Goal: Task Accomplishment & Management: Complete application form

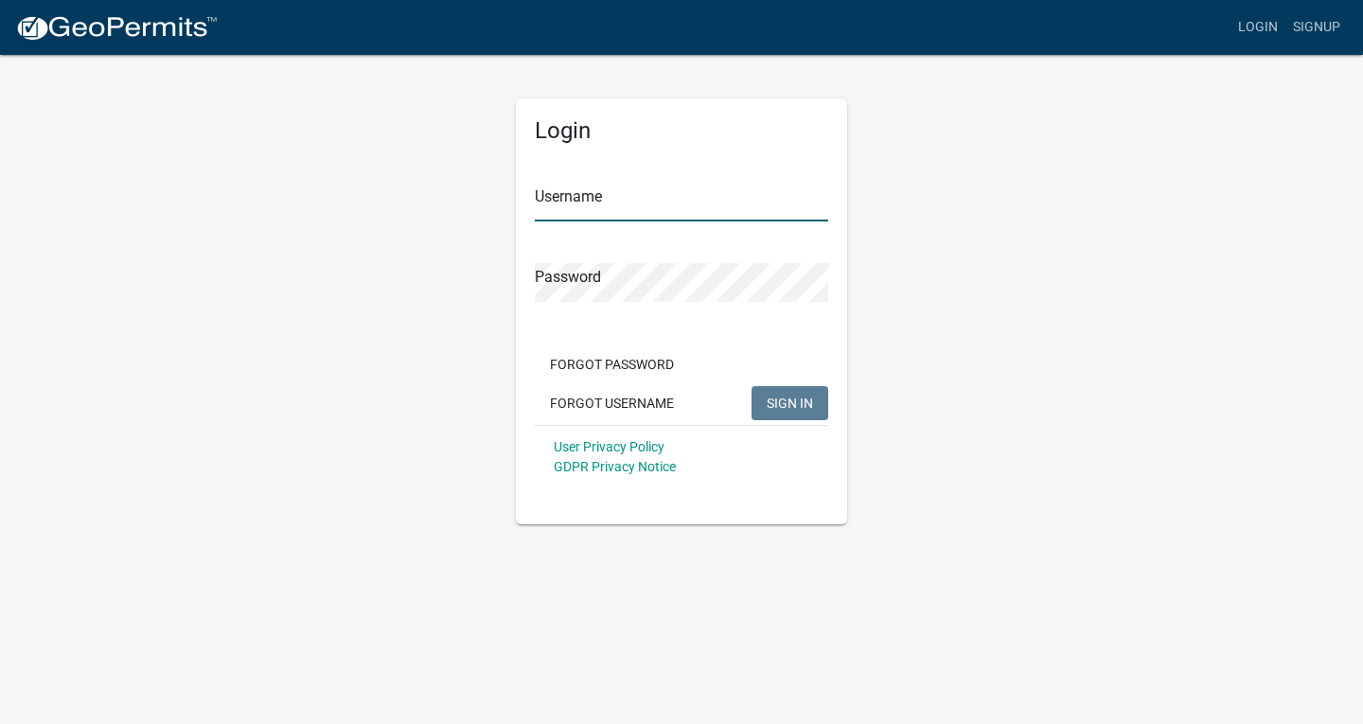
type input "TGERRISH"
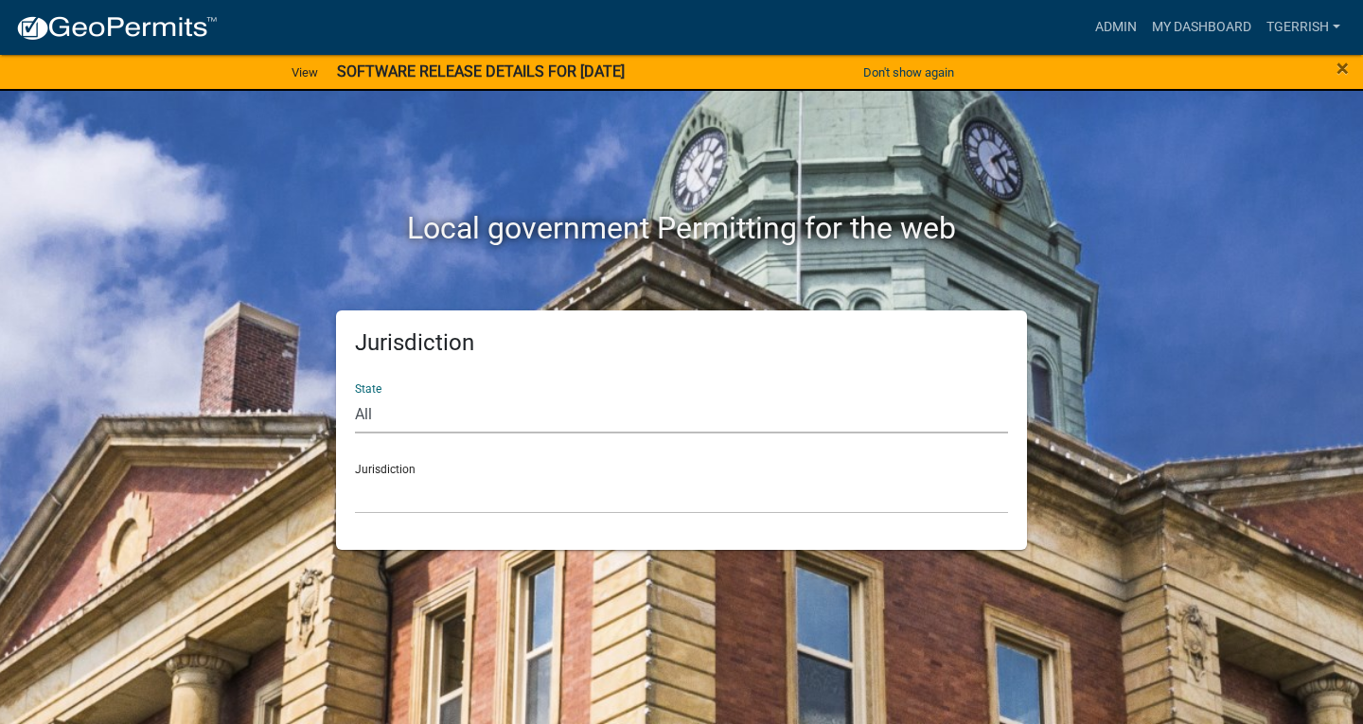
click at [419, 417] on select "All [US_STATE] [US_STATE] [US_STATE] [US_STATE] [US_STATE] [US_STATE] [US_STATE…" at bounding box center [681, 414] width 653 height 39
select select "[US_STATE]"
click at [355, 395] on select "All [US_STATE] [US_STATE] [US_STATE] [US_STATE] [US_STATE] [US_STATE] [US_STATE…" at bounding box center [681, 414] width 653 height 39
click at [405, 501] on select "[GEOGRAPHIC_DATA], [US_STATE] [GEOGRAPHIC_DATA], [US_STATE] [GEOGRAPHIC_DATA], …" at bounding box center [681, 494] width 653 height 39
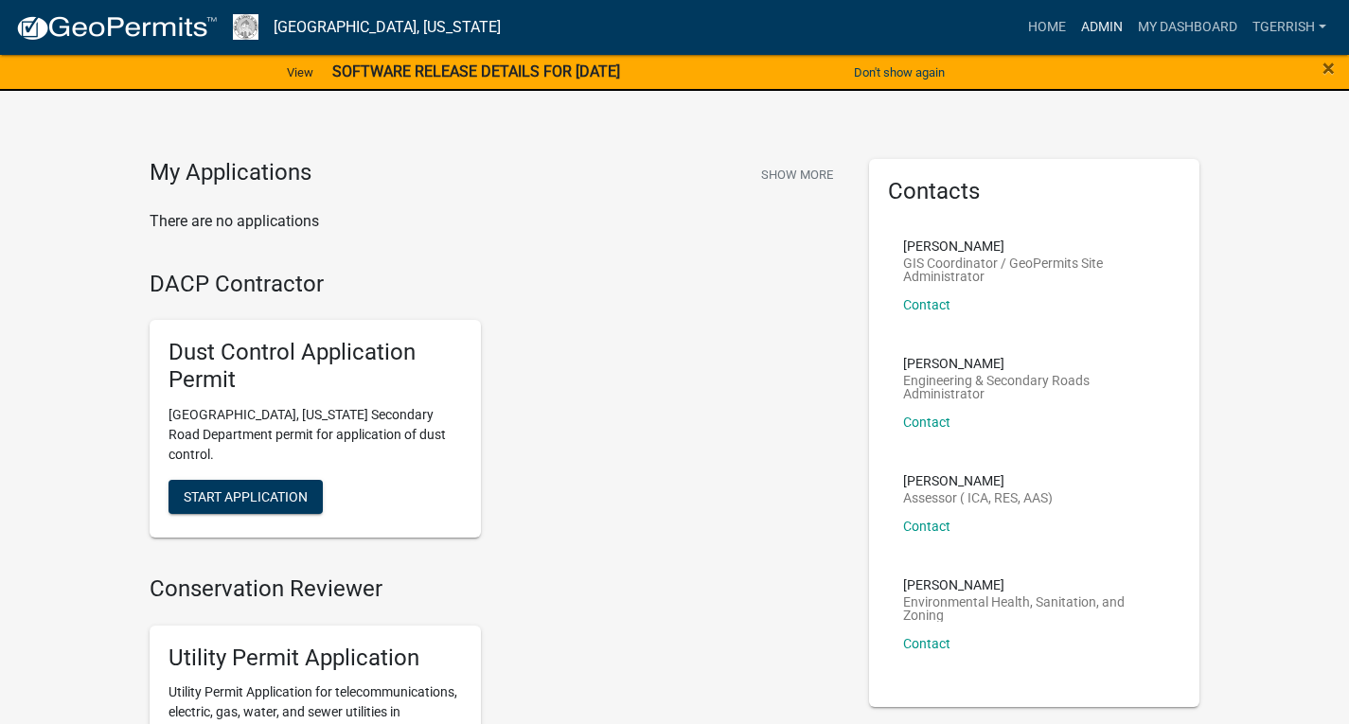
click at [1100, 31] on link "Admin" at bounding box center [1101, 27] width 57 height 36
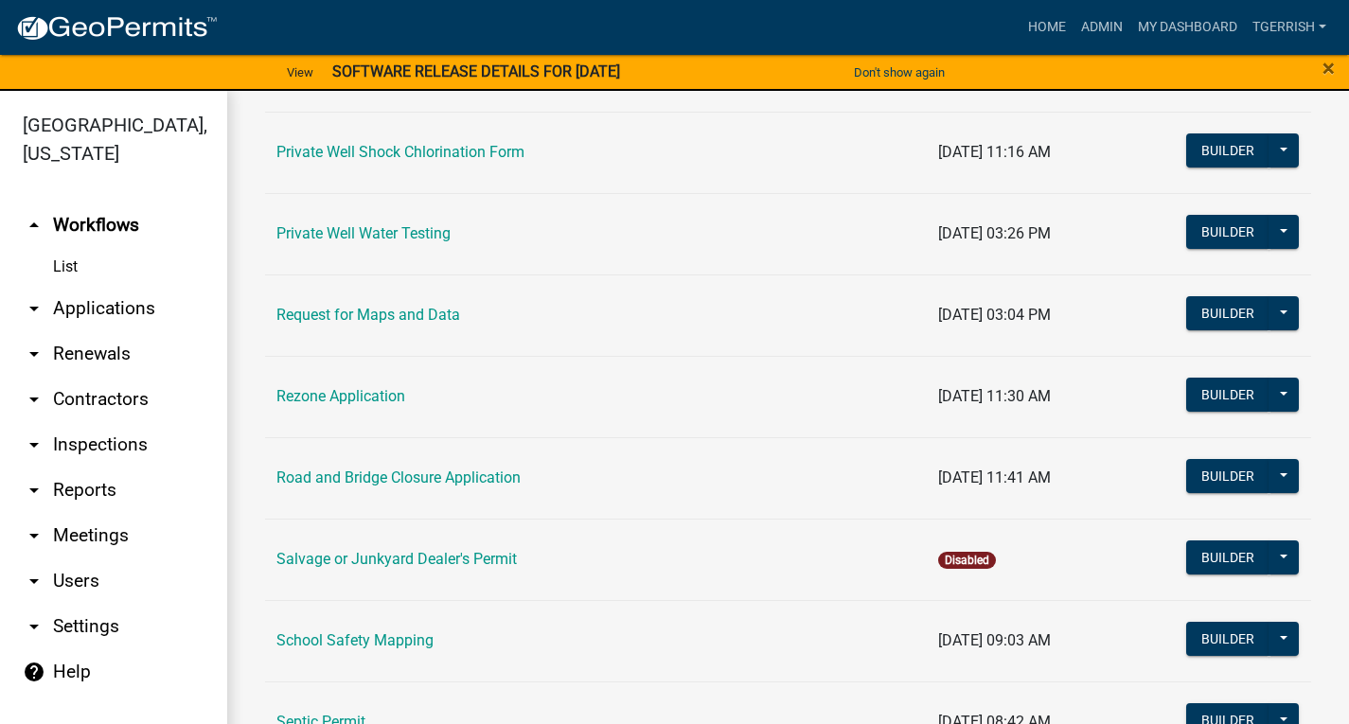
scroll to position [2083, 0]
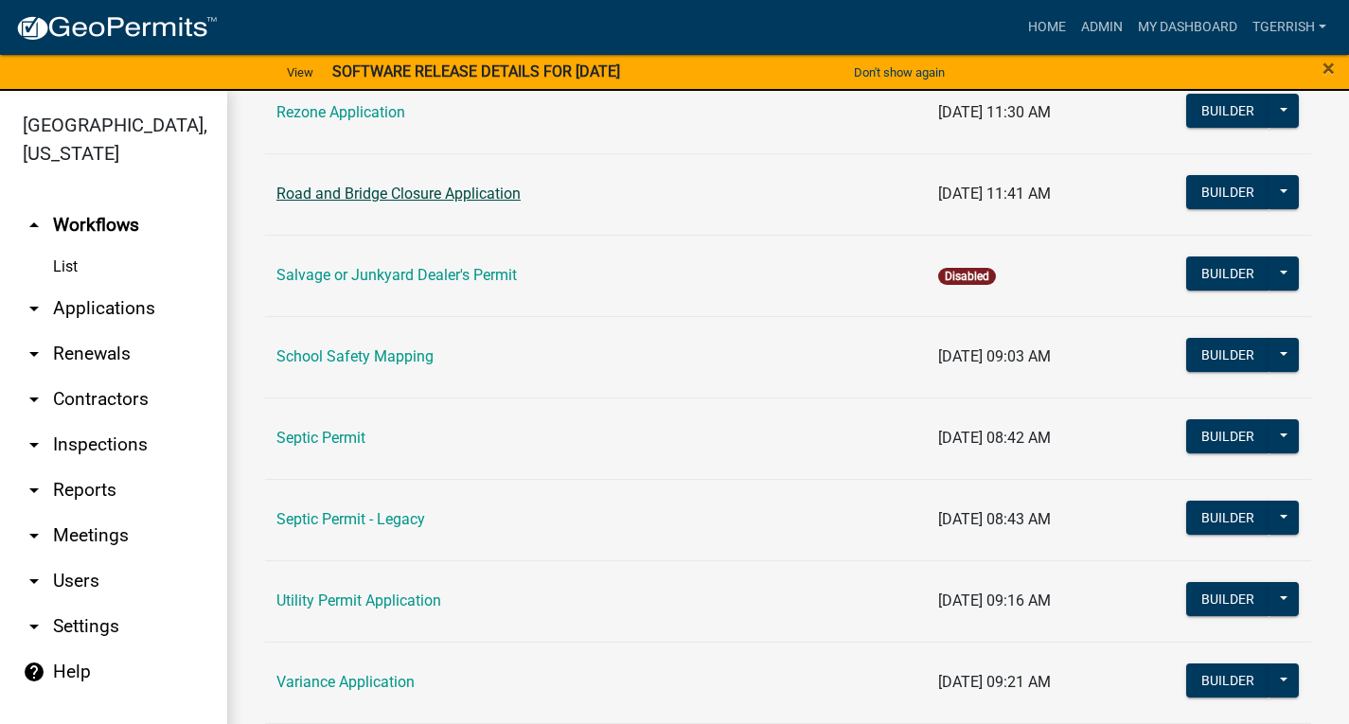
click at [373, 197] on link "Road and Bridge Closure Application" at bounding box center [398, 194] width 244 height 18
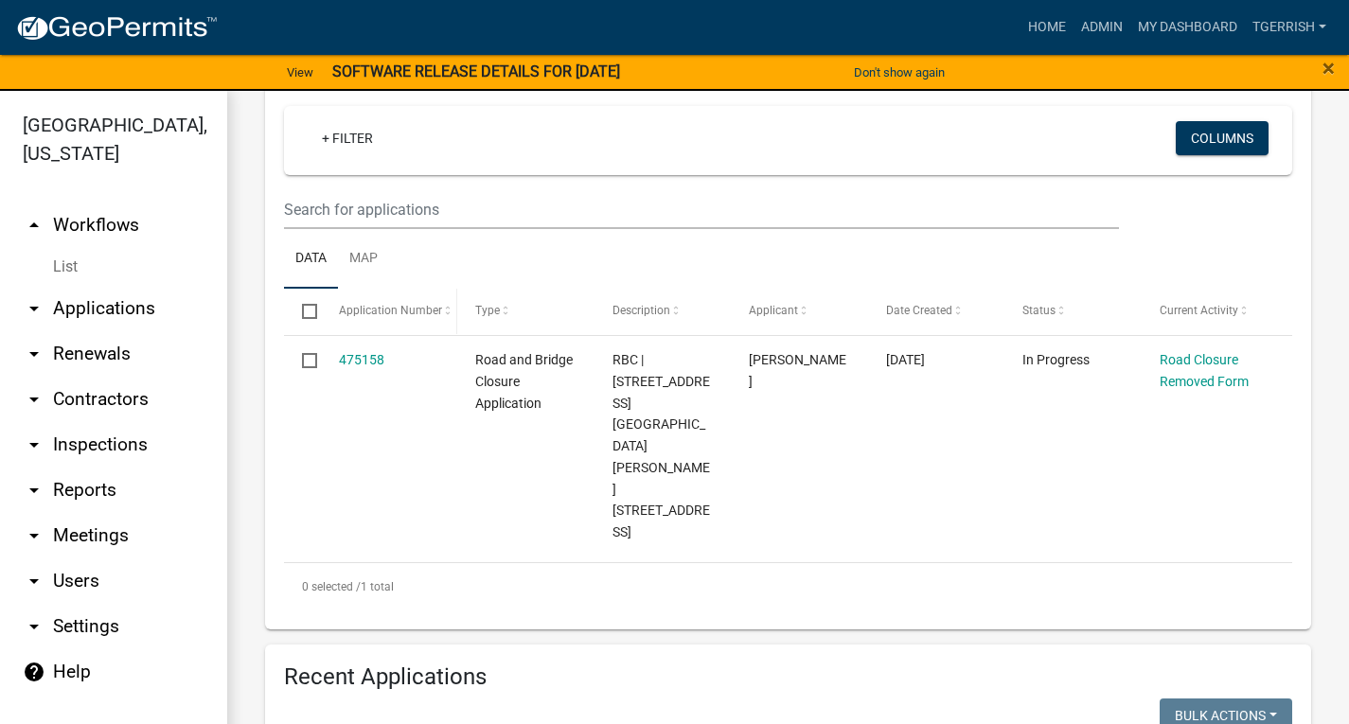
scroll to position [379, 0]
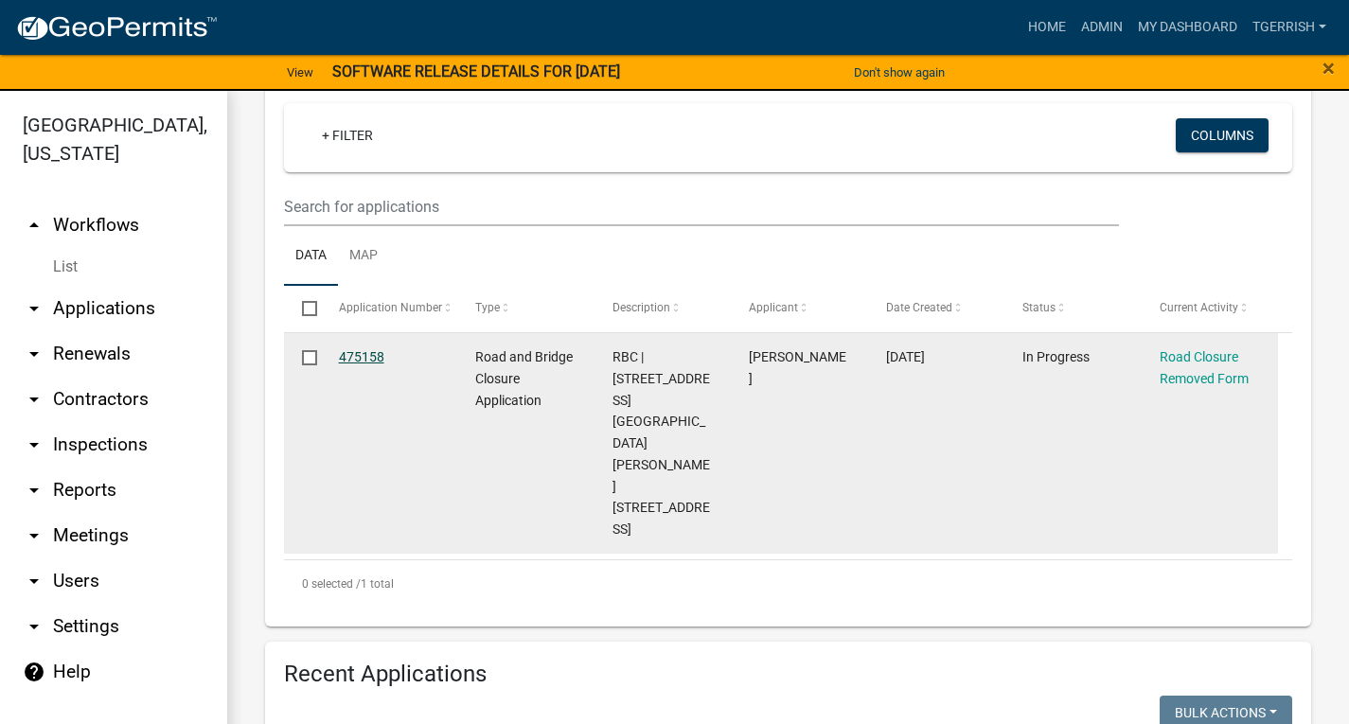
click at [368, 354] on link "475158" at bounding box center [361, 356] width 45 height 15
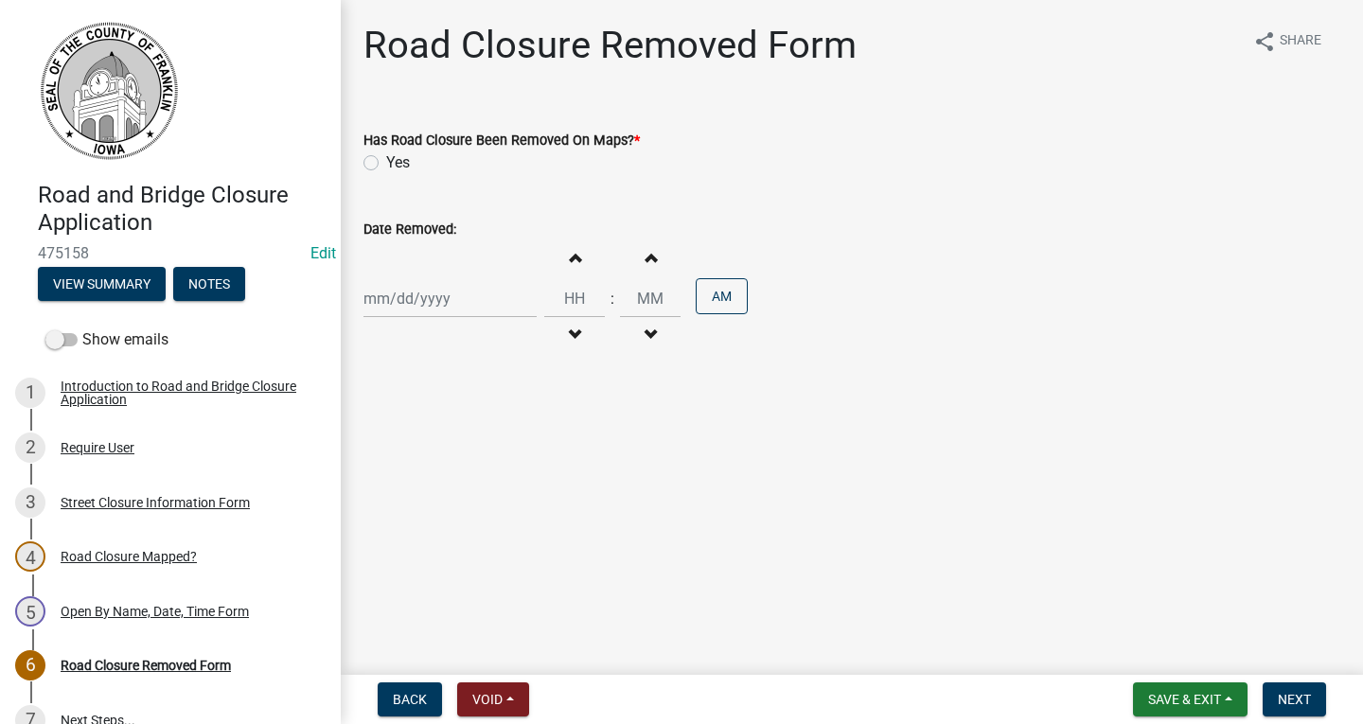
click at [386, 162] on label "Yes" at bounding box center [398, 162] width 24 height 23
click at [386, 162] on input "Yes" at bounding box center [392, 157] width 12 height 12
radio input "true"
click at [467, 300] on div at bounding box center [450, 298] width 173 height 39
select select "9"
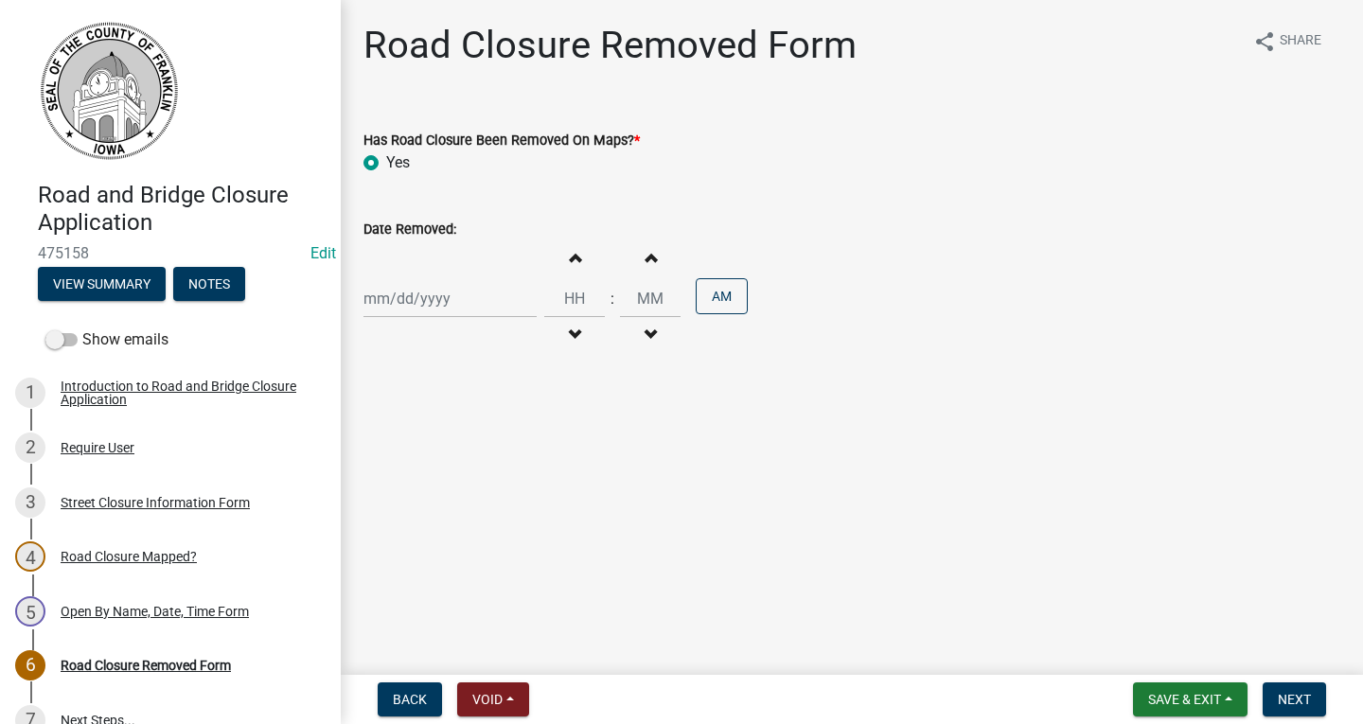
select select "2025"
click at [528, 426] on div "13" at bounding box center [534, 430] width 30 height 30
type input "[DATE]"
click at [566, 309] on input "Hours" at bounding box center [574, 298] width 61 height 39
type input "11"
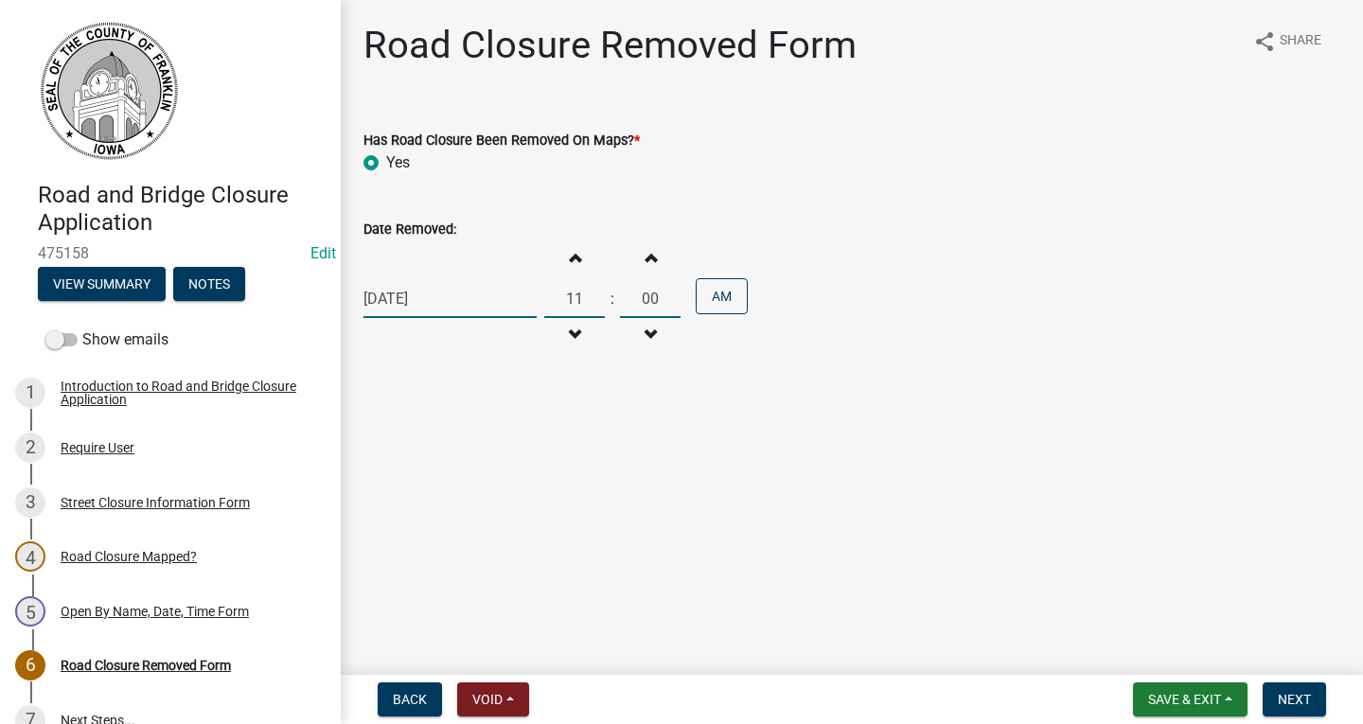
click at [648, 302] on input "00" at bounding box center [650, 298] width 61 height 39
type input "08"
click at [1054, 562] on main "Road Closure Removed Form share Share Has Road Closure Been Removed On Maps? * …" at bounding box center [852, 333] width 1022 height 667
click at [1296, 705] on span "Next" at bounding box center [1294, 699] width 33 height 15
